Goal: Task Accomplishment & Management: Complete application form

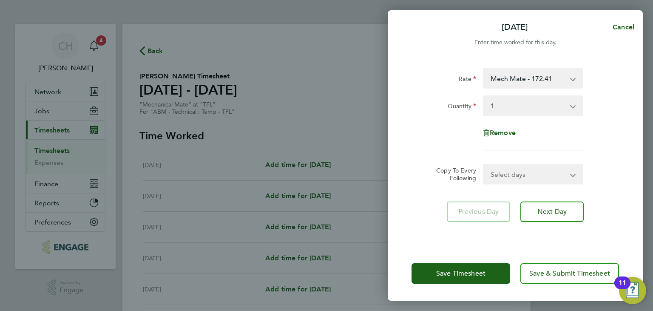
select select "1"
click at [622, 25] on span "Cancel" at bounding box center [622, 27] width 24 height 8
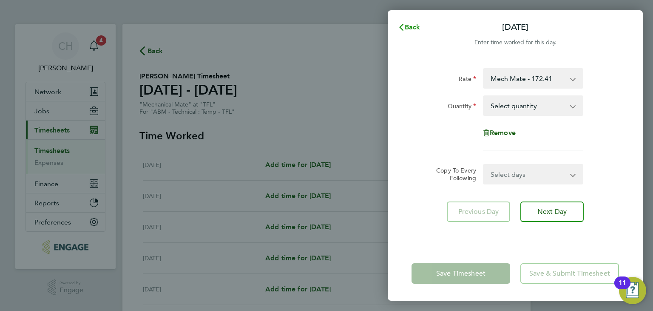
drag, startPoint x: 405, startPoint y: 26, endPoint x: 388, endPoint y: 32, distance: 18.0
click at [405, 26] on span "Back" at bounding box center [413, 27] width 16 height 8
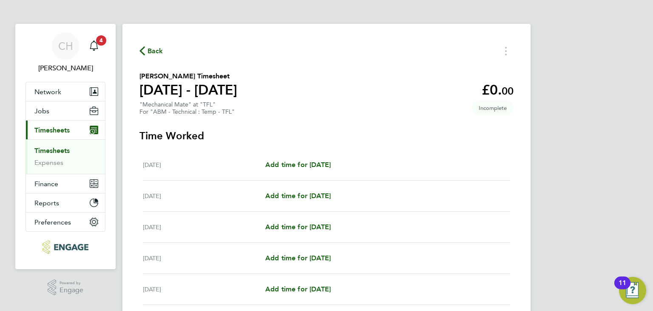
click at [43, 150] on link "Timesheets" at bounding box center [51, 150] width 35 height 8
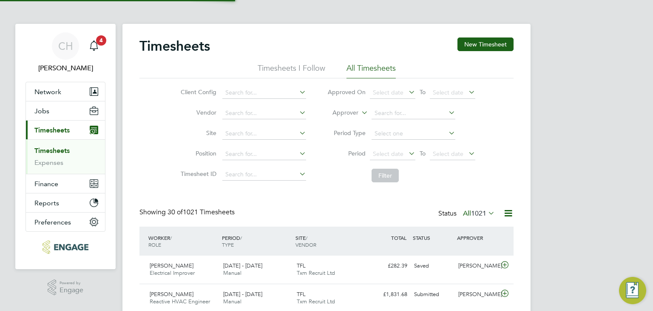
drag, startPoint x: 481, startPoint y: 41, endPoint x: 363, endPoint y: 143, distance: 155.9
click at [481, 42] on button "New Timesheet" at bounding box center [486, 44] width 56 height 14
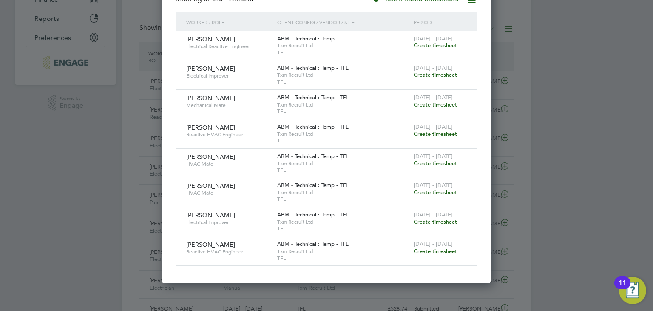
scroll to position [170, 0]
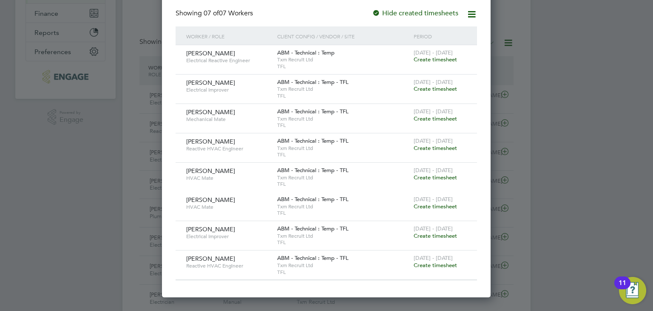
drag, startPoint x: 587, startPoint y: 108, endPoint x: 530, endPoint y: 133, distance: 62.5
click at [587, 107] on div at bounding box center [326, 155] width 653 height 311
click at [447, 87] on span "Create timesheet" at bounding box center [435, 88] width 43 height 7
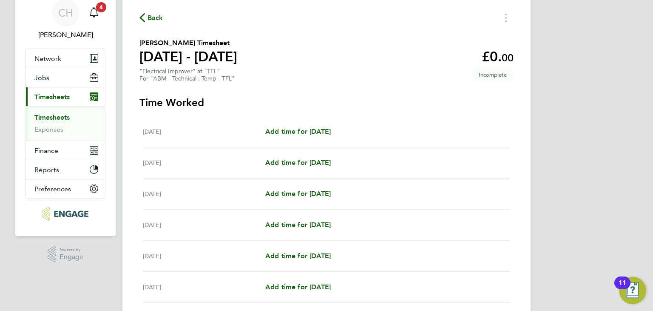
scroll to position [85, 0]
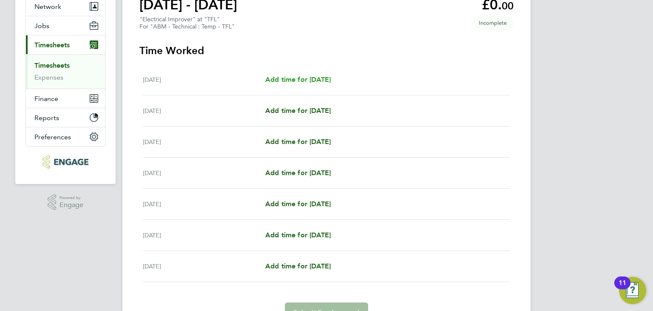
click at [310, 76] on span "Add time for [DATE]" at bounding box center [298, 79] width 66 height 8
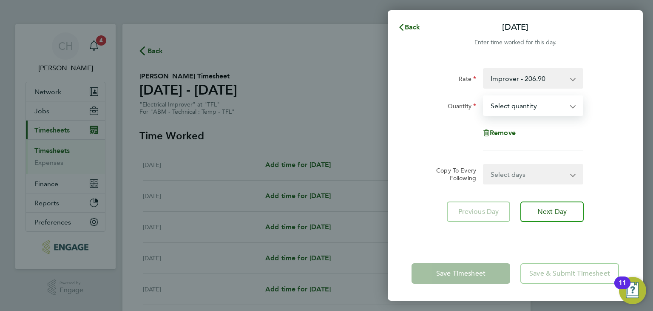
click at [520, 114] on select "Select quantity 0.5 1" at bounding box center [528, 105] width 88 height 19
select select "1"
click at [484, 96] on select "Select quantity 0.5 1" at bounding box center [528, 105] width 88 height 19
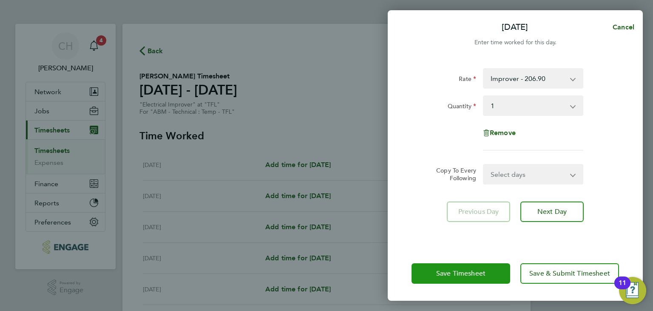
click at [470, 269] on span "Save Timesheet" at bounding box center [460, 273] width 49 height 9
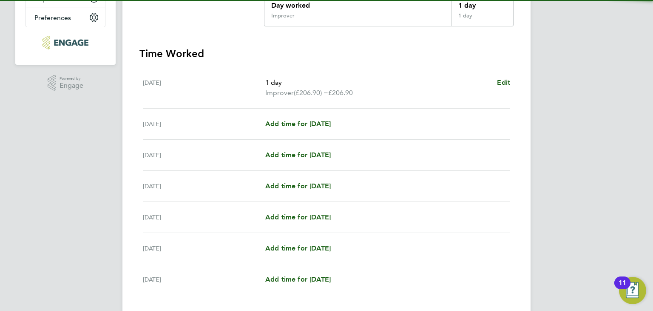
scroll to position [213, 0]
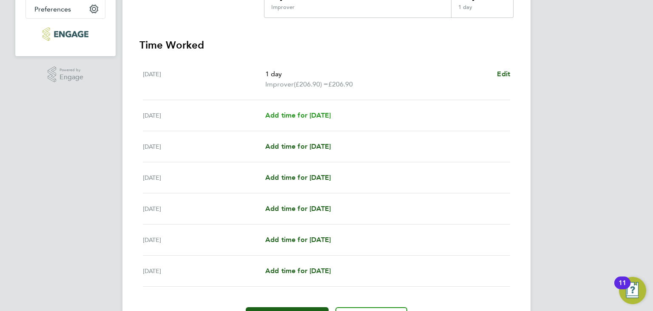
click at [301, 117] on span "Add time for [DATE]" at bounding box center [298, 115] width 66 height 8
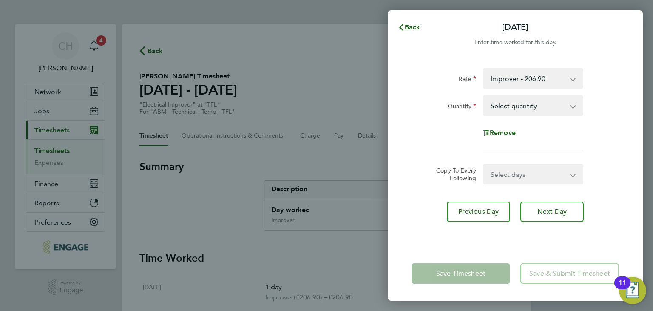
click at [520, 111] on select "Select quantity 0.5 1" at bounding box center [528, 105] width 88 height 19
select select "1"
click at [484, 96] on select "Select quantity 0.5 1" at bounding box center [528, 105] width 88 height 19
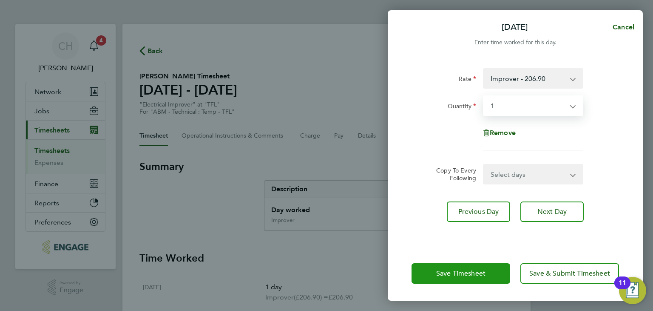
click at [433, 271] on button "Save Timesheet" at bounding box center [461, 273] width 99 height 20
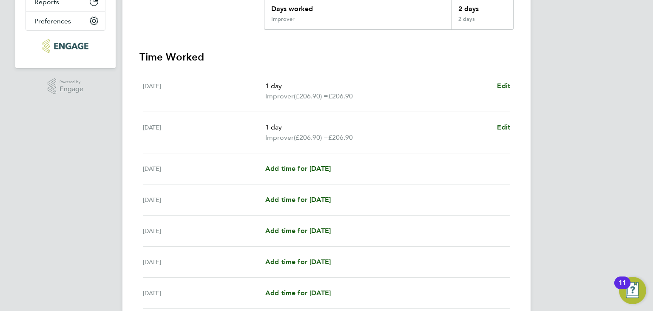
scroll to position [213, 0]
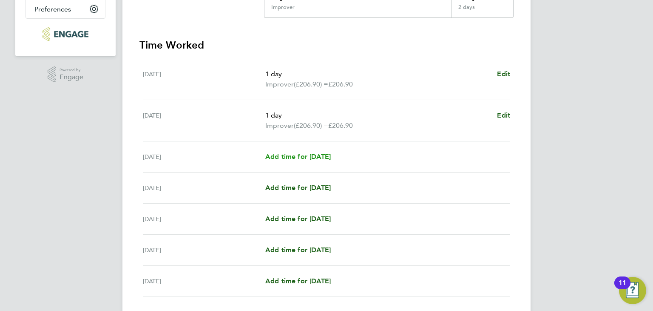
click at [309, 158] on span "Add time for [DATE]" at bounding box center [298, 156] width 66 height 8
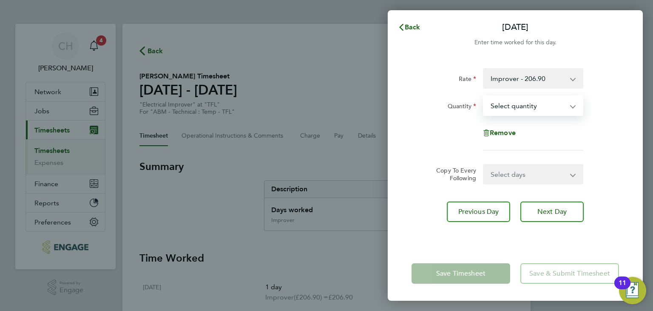
drag, startPoint x: 540, startPoint y: 106, endPoint x: 536, endPoint y: 114, distance: 9.2
click at [540, 107] on select "Select quantity 0.5 1" at bounding box center [528, 105] width 88 height 19
select select "1"
click at [484, 96] on select "Select quantity 0.5 1" at bounding box center [528, 105] width 88 height 19
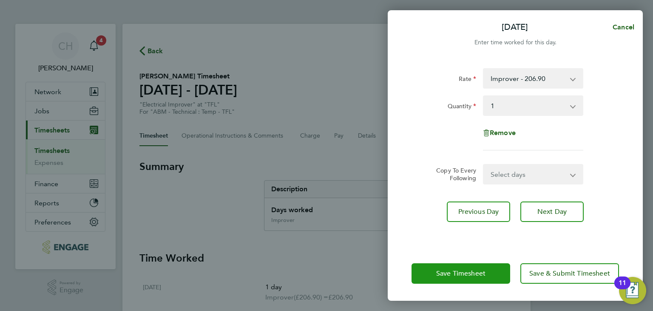
click at [462, 271] on span "Save Timesheet" at bounding box center [460, 273] width 49 height 9
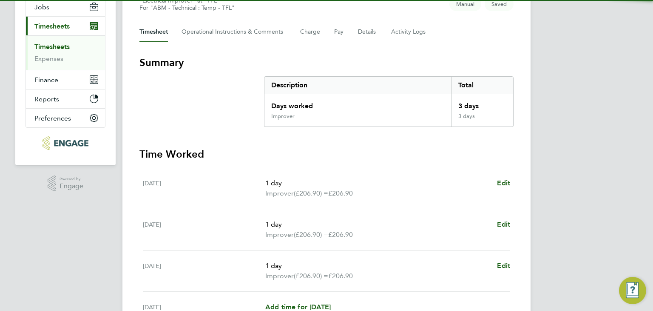
scroll to position [170, 0]
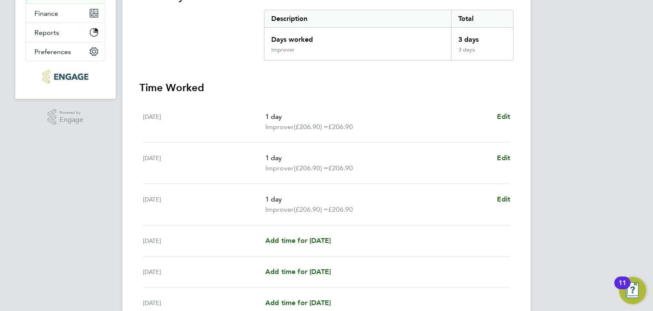
click at [282, 248] on div "[DATE] Add time for [DATE] Add time for [DATE]" at bounding box center [327, 240] width 368 height 31
click at [281, 240] on span "Add time for [DATE]" at bounding box center [298, 240] width 66 height 8
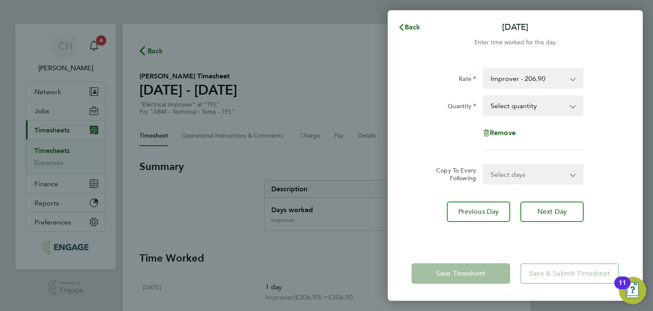
drag, startPoint x: 524, startPoint y: 105, endPoint x: 524, endPoint y: 111, distance: 6.4
click at [524, 108] on select "Select quantity 0.5 1" at bounding box center [528, 105] width 88 height 19
select select "1"
click at [484, 96] on select "Select quantity 0.5 1" at bounding box center [528, 105] width 88 height 19
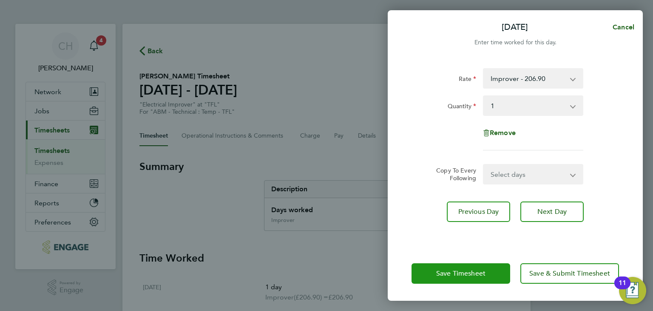
click at [465, 265] on button "Save Timesheet" at bounding box center [461, 273] width 99 height 20
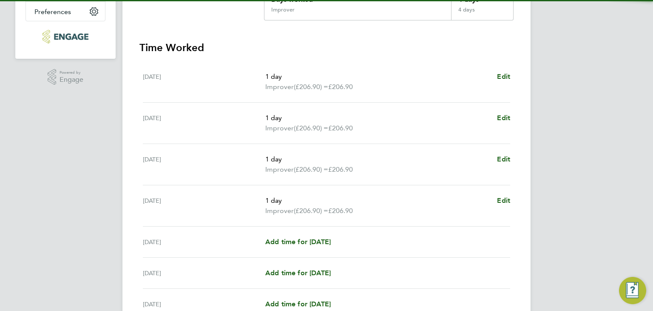
scroll to position [213, 0]
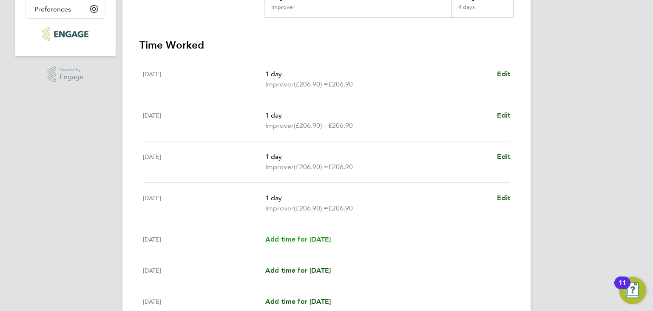
click at [311, 236] on span "Add time for [DATE]" at bounding box center [298, 239] width 66 height 8
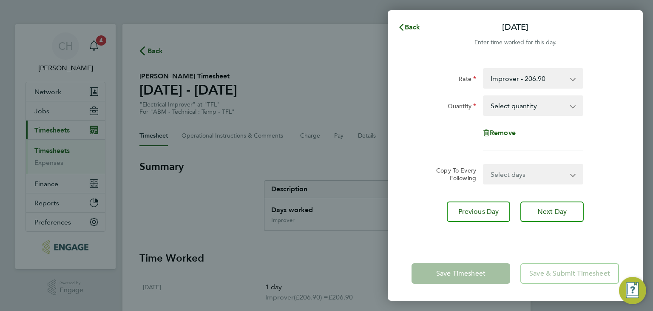
click at [550, 108] on select "Select quantity 0.5 1" at bounding box center [528, 105] width 88 height 19
select select "1"
click at [484, 96] on select "Select quantity 0.5 1" at bounding box center [528, 105] width 88 height 19
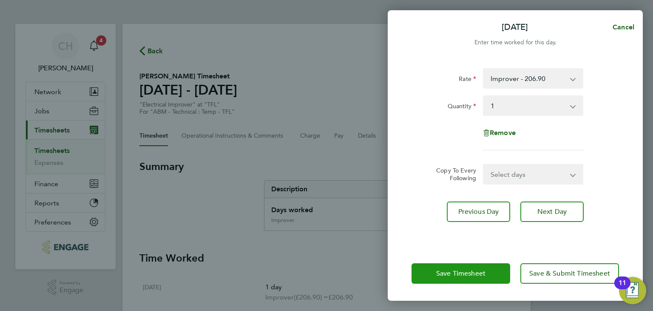
click at [449, 272] on span "Save Timesheet" at bounding box center [460, 273] width 49 height 9
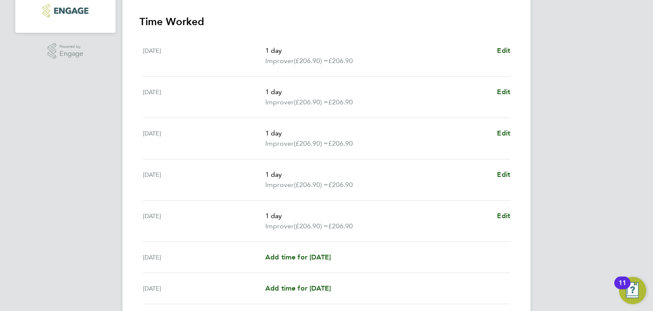
scroll to position [303, 0]
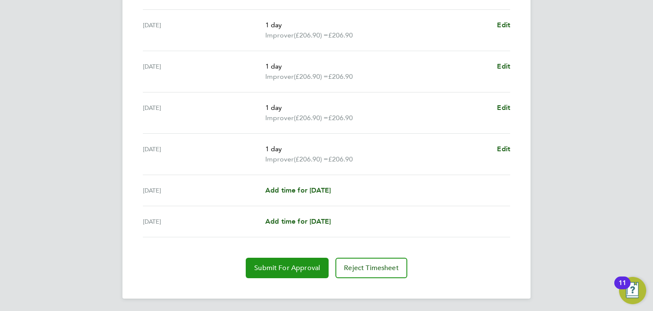
click at [286, 263] on span "Submit For Approval" at bounding box center [287, 267] width 66 height 9
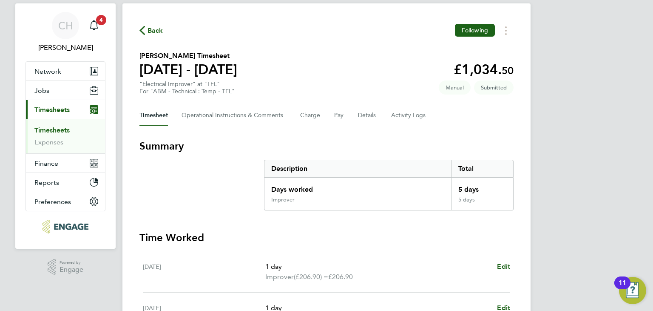
scroll to position [0, 0]
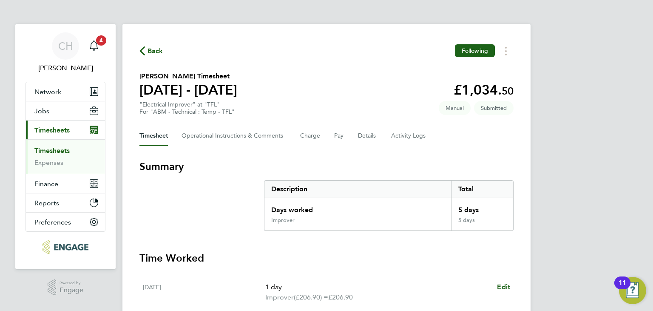
click at [60, 147] on link "Timesheets" at bounding box center [51, 150] width 35 height 8
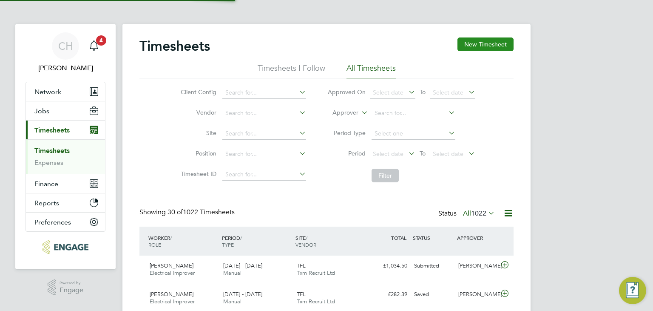
click at [487, 43] on button "New Timesheet" at bounding box center [486, 44] width 56 height 14
